Goal: Find specific page/section: Find specific page/section

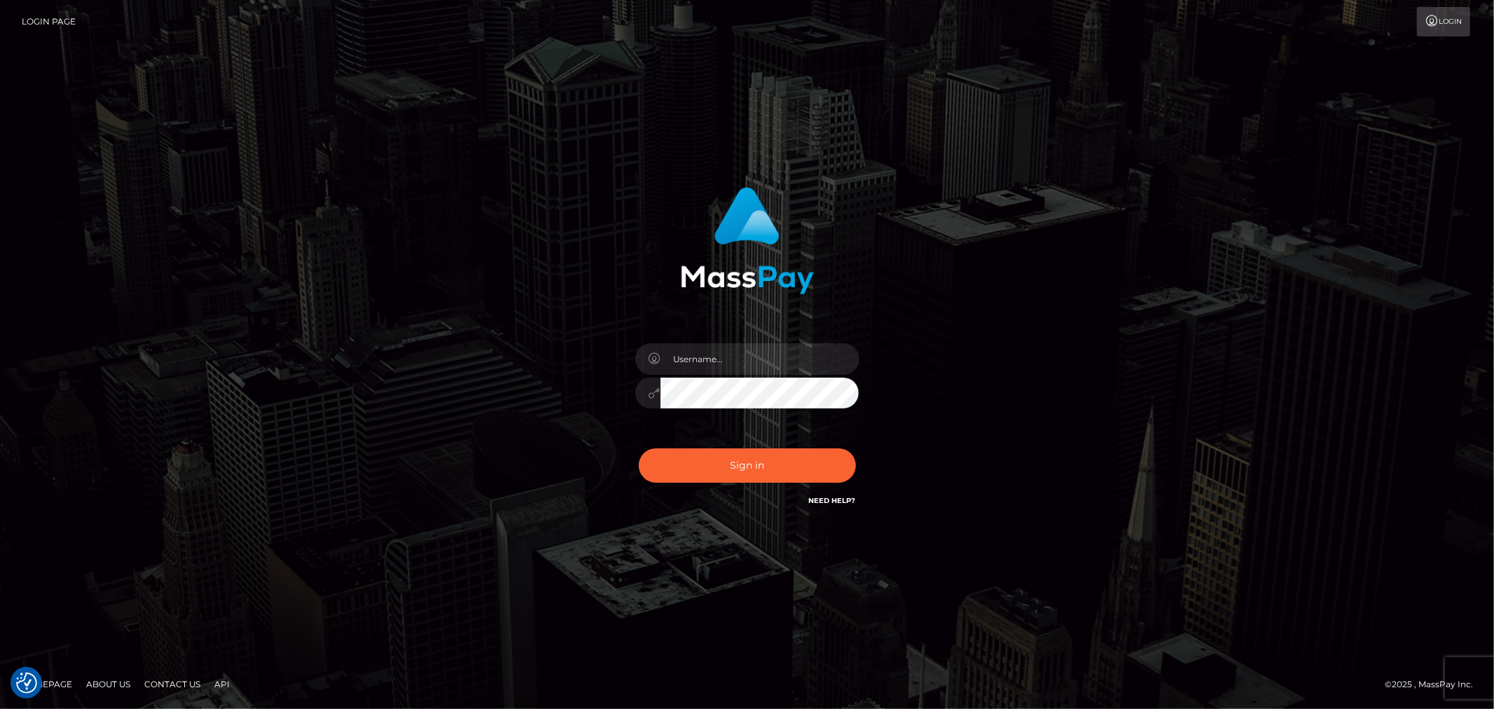
click at [734, 375] on div at bounding box center [747, 386] width 245 height 107
click at [744, 359] on input "text" at bounding box center [759, 359] width 199 height 32
type input "Raymundo.xcite"
drag, startPoint x: 788, startPoint y: 466, endPoint x: 808, endPoint y: 461, distance: 21.1
click at [790, 466] on button "Sign in" at bounding box center [747, 465] width 217 height 34
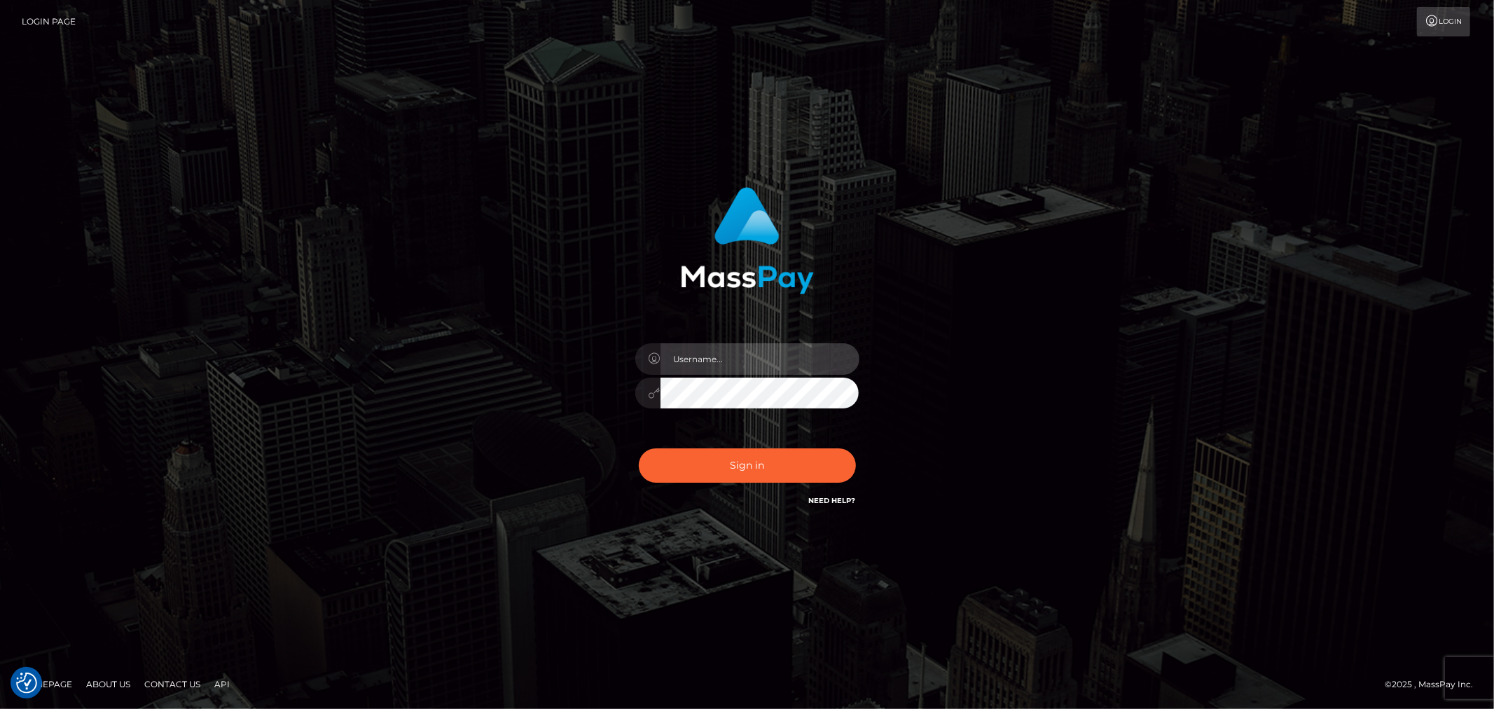
click at [725, 346] on input "text" at bounding box center [759, 359] width 199 height 32
type input "Raymundo.xcite"
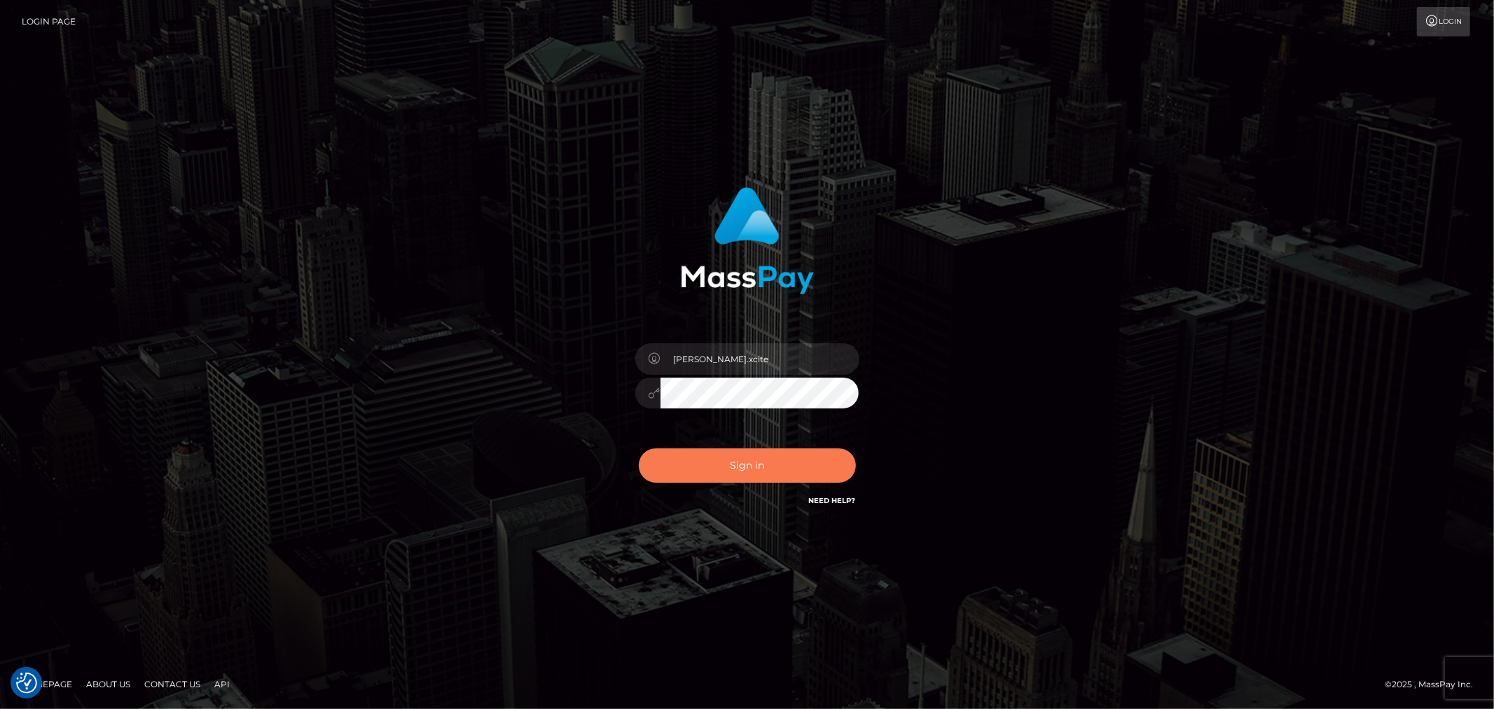
click at [788, 475] on button "Sign in" at bounding box center [747, 465] width 217 height 34
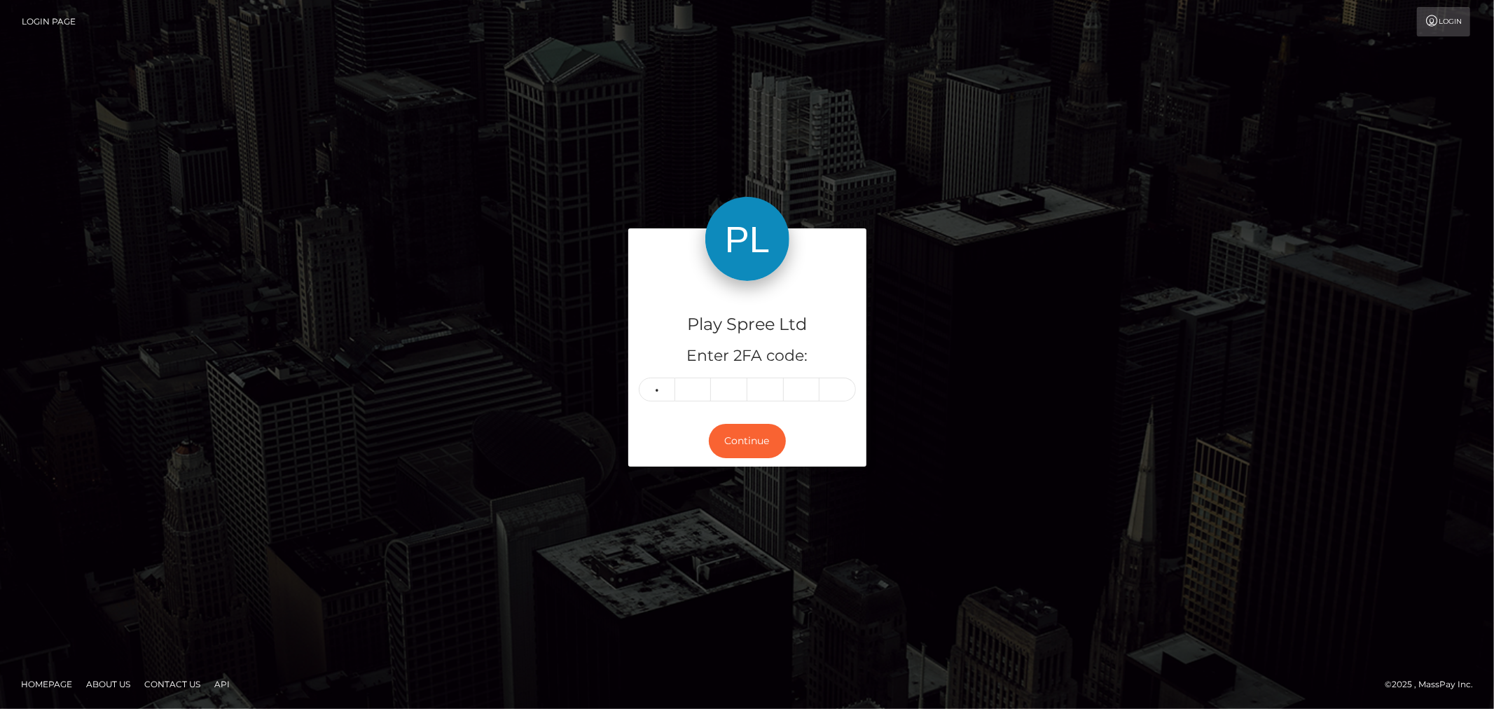
type input "2"
type input "6"
type input "5"
type input "1"
type input "4"
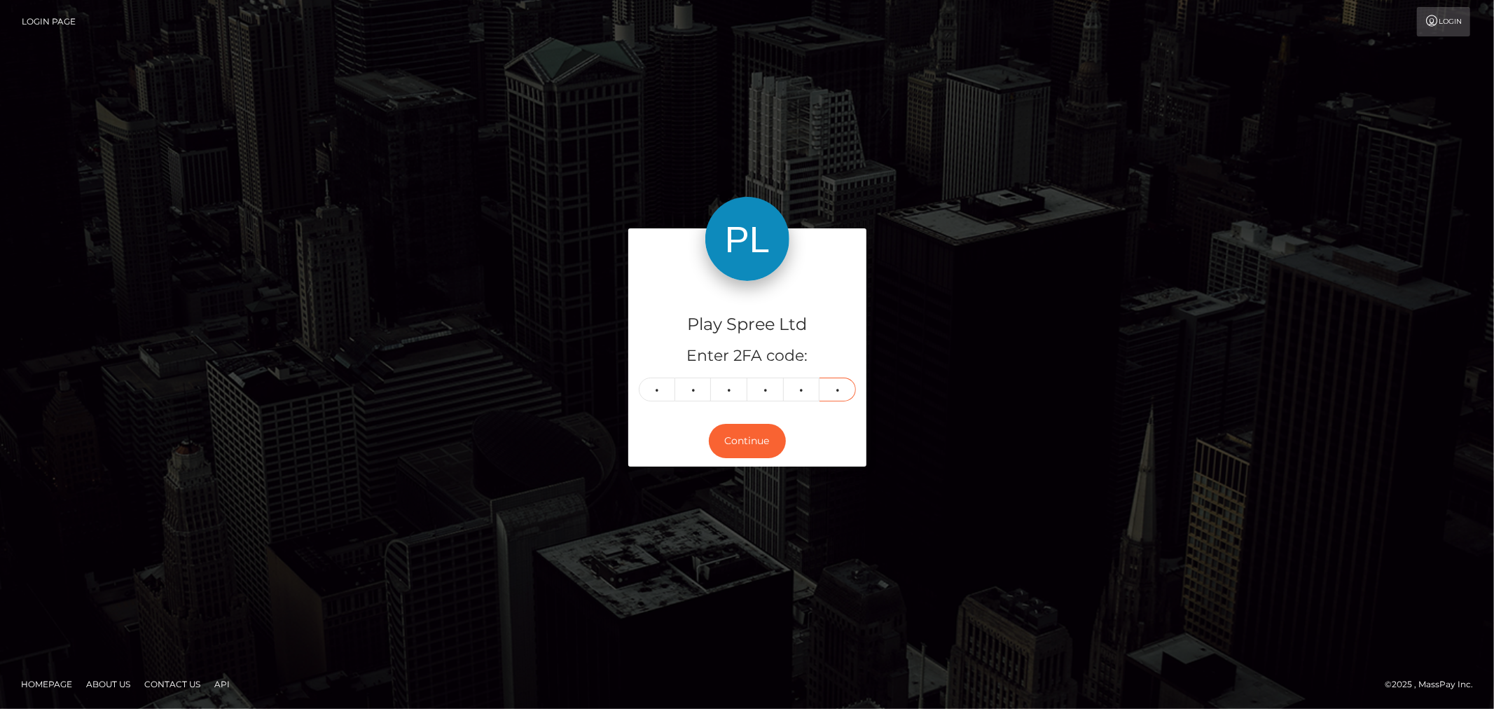
type input "5"
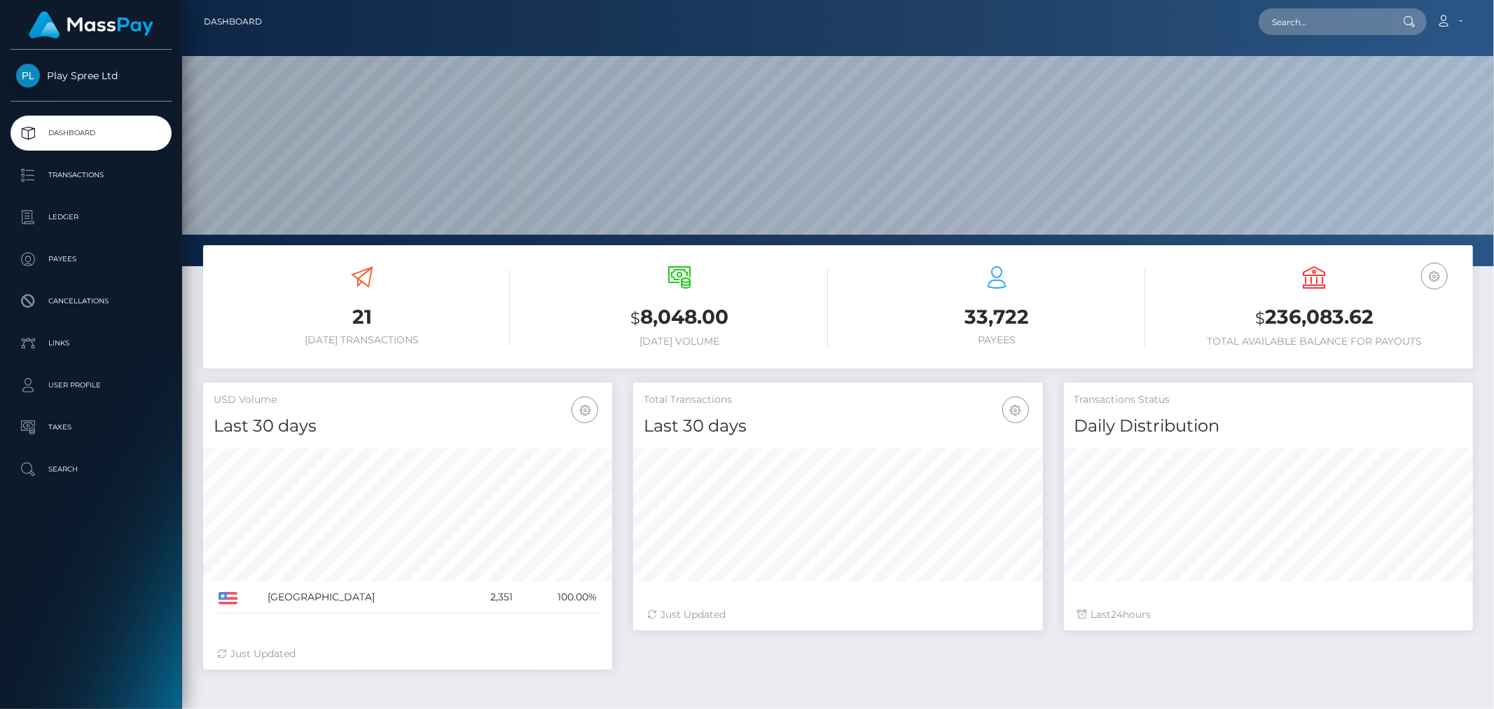
scroll to position [248, 409]
click at [1342, 28] on input "text" at bounding box center [1324, 21] width 132 height 27
paste input "1398984"
type input "1398984"
click at [1347, 69] on link "JESSICA LYNN MENDEZ" at bounding box center [1349, 73] width 183 height 26
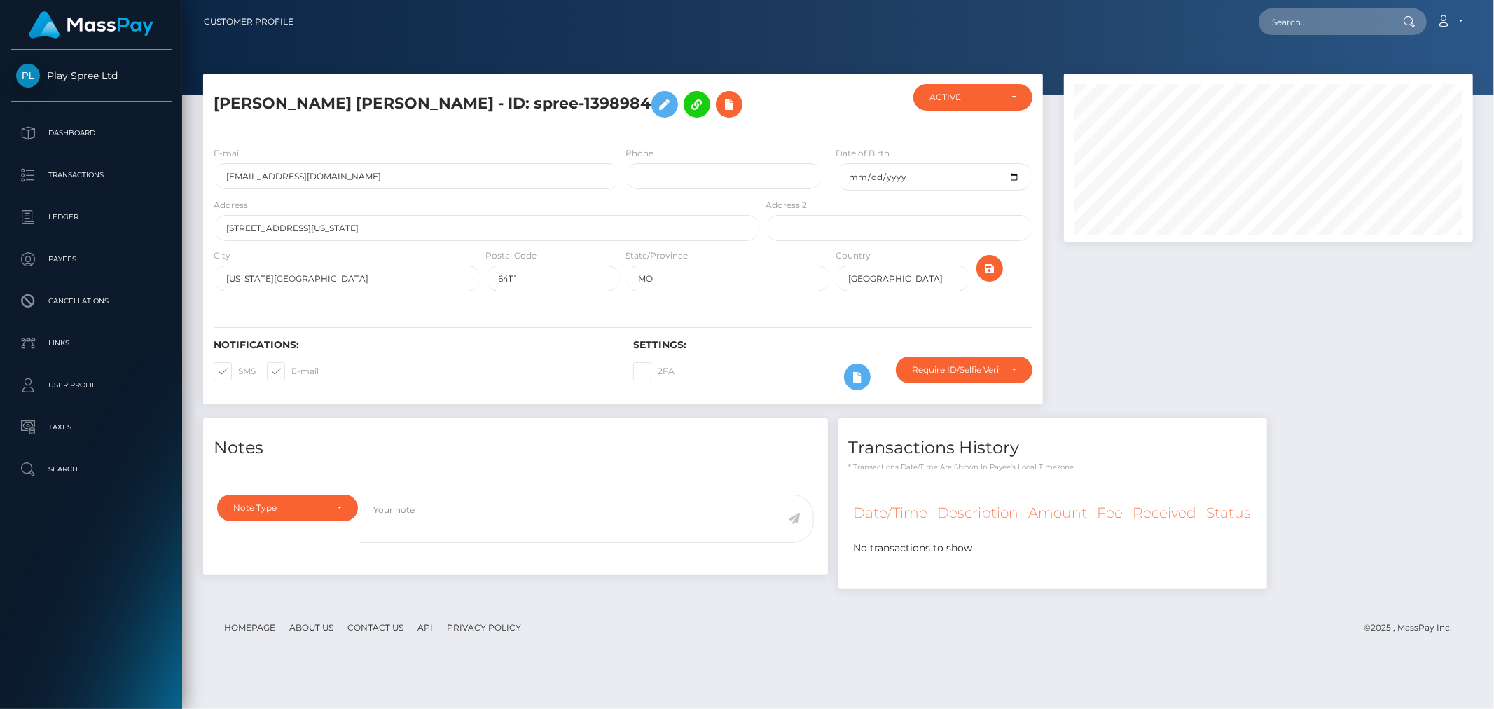
scroll to position [168, 409]
click at [1345, 501] on div "Notes Note Type Compliance Clear Compliance General Note Type" at bounding box center [838, 510] width 1291 height 185
click at [1137, 333] on div at bounding box center [1268, 246] width 430 height 345
click at [1331, 15] on input "text" at bounding box center [1324, 21] width 132 height 27
paste input "356637"
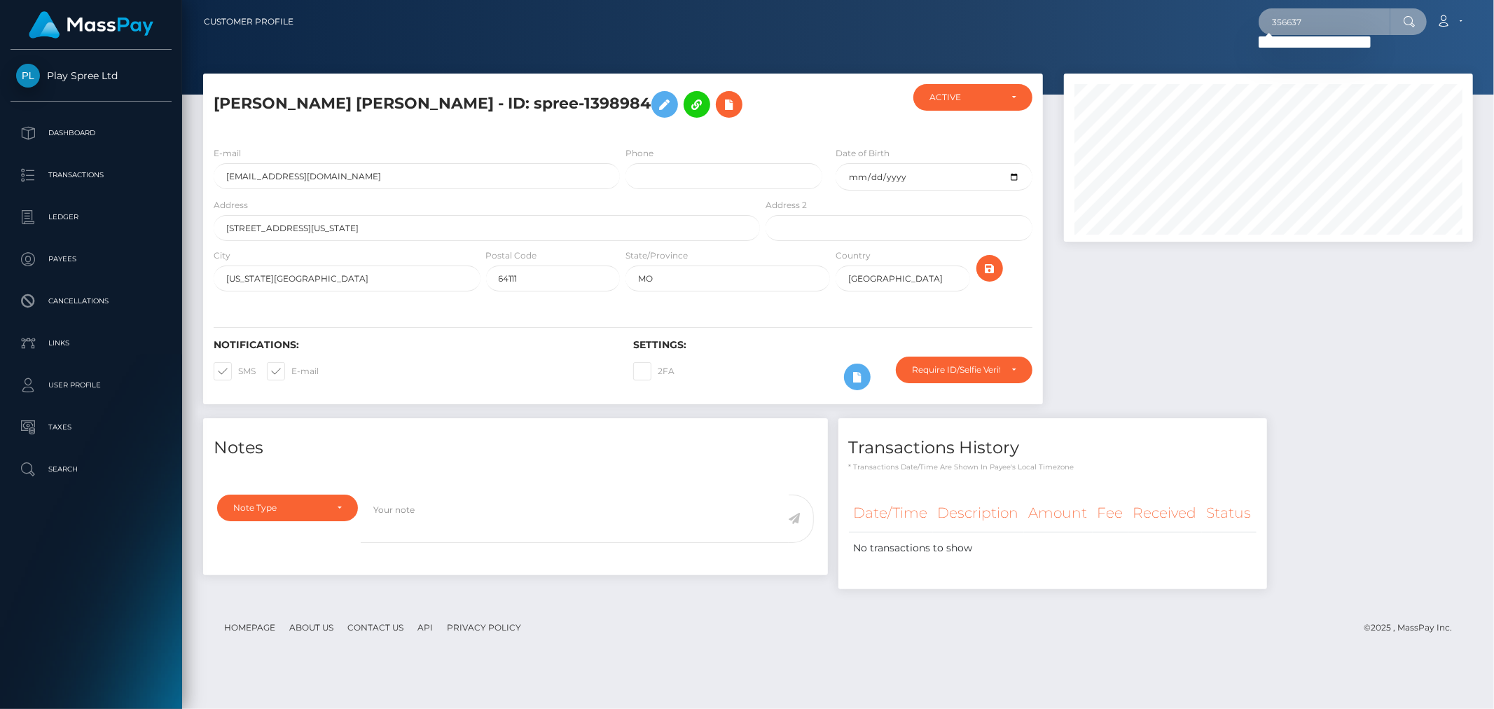
click at [1317, 20] on input "356637" at bounding box center [1324, 21] width 132 height 27
click at [1318, 20] on input "356637" at bounding box center [1324, 21] width 132 height 27
paste input "2c465ac9-310e-4c00-a987-4cfc6ad2ba52"
type input "2c465ac9-310e-4c00-a987-4cfc6ad2ba52"
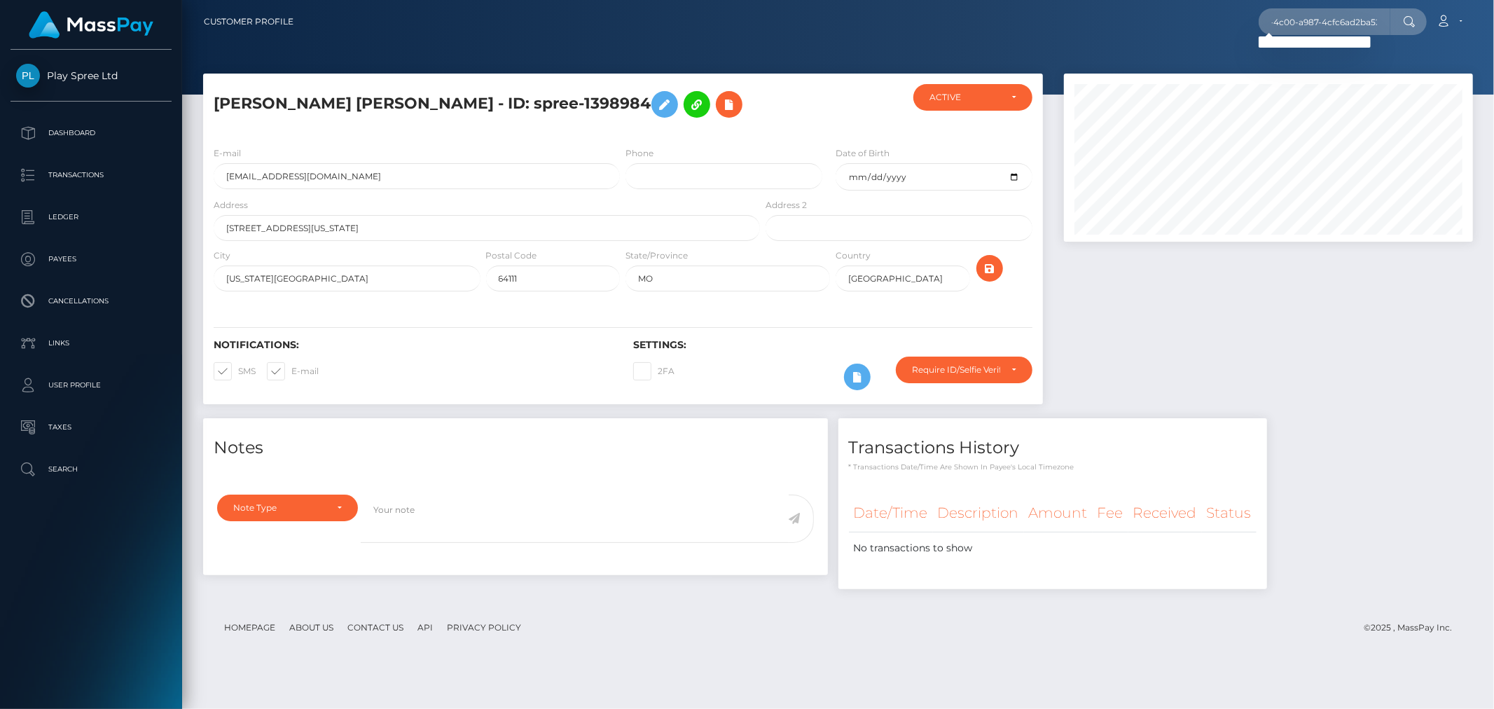
scroll to position [0, 0]
click at [1448, 347] on div at bounding box center [1268, 246] width 430 height 345
click at [1258, 347] on div at bounding box center [1268, 246] width 430 height 345
click at [1317, 504] on div "Notes Note Type Compliance Clear Compliance General Note Type" at bounding box center [838, 510] width 1291 height 185
drag, startPoint x: 689, startPoint y: 656, endPoint x: 699, endPoint y: 656, distance: 9.8
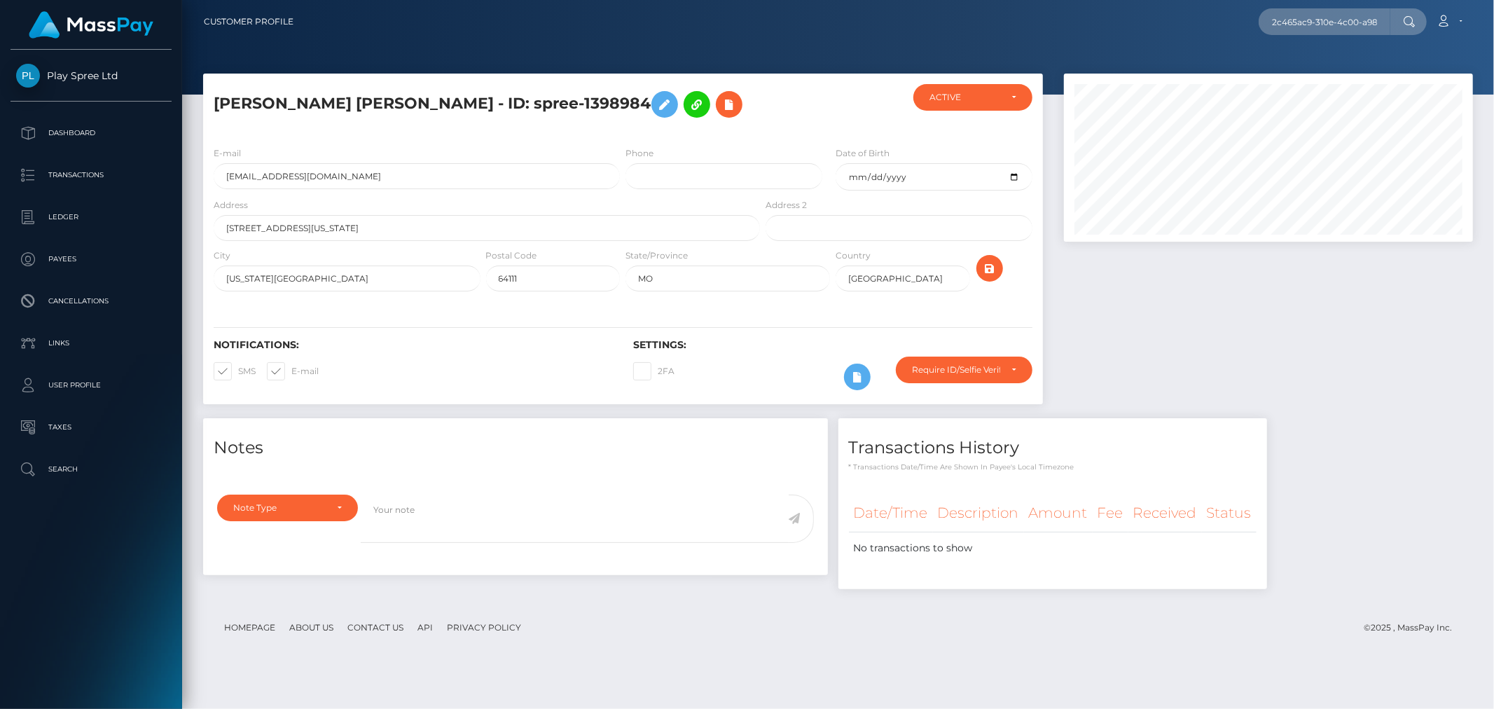
click at [692, 659] on div "JESSICA LYNN MENDEZ - ID: spree-1398984 ACTIVE CLOSED ACTIVE" at bounding box center [838, 385] width 1312 height 623
drag, startPoint x: 697, startPoint y: 655, endPoint x: 1081, endPoint y: 669, distance: 384.7
click at [711, 655] on div "JESSICA LYNN MENDEZ - ID: spree-1398984 ACTIVE CLOSED ACTIVE" at bounding box center [838, 385] width 1312 height 623
click at [1376, 548] on div "Notes Note Type Compliance Clear Compliance General Note Type" at bounding box center [838, 510] width 1291 height 185
click at [565, 18] on div "2c465ac9-310e-4c00-a987-4cfc6ad2ba52 Loading... Loading... Account Edit Profile…" at bounding box center [888, 21] width 1167 height 29
